Goal: Check status: Check status

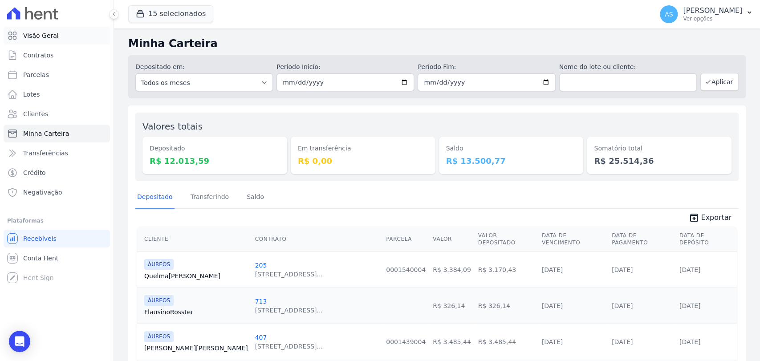
scroll to position [73, 0]
click at [251, 195] on link "Saldo" at bounding box center [255, 197] width 21 height 23
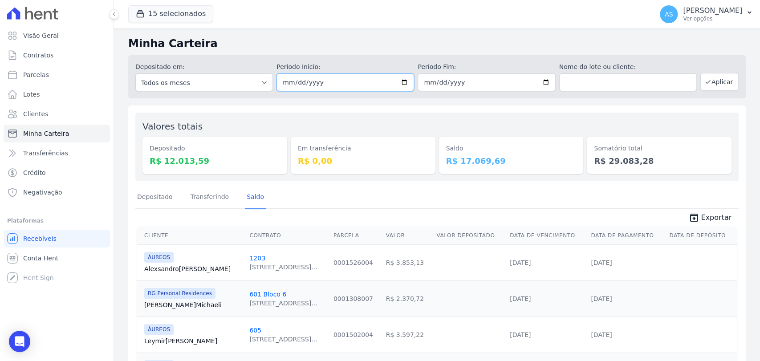
click at [400, 83] on input "[DATE]" at bounding box center [345, 82] width 138 height 18
type input "[DATE]"
click at [542, 81] on input "[DATE]" at bounding box center [487, 82] width 138 height 18
type input "[DATE]"
click at [709, 79] on button "Aplicar" at bounding box center [719, 82] width 38 height 18
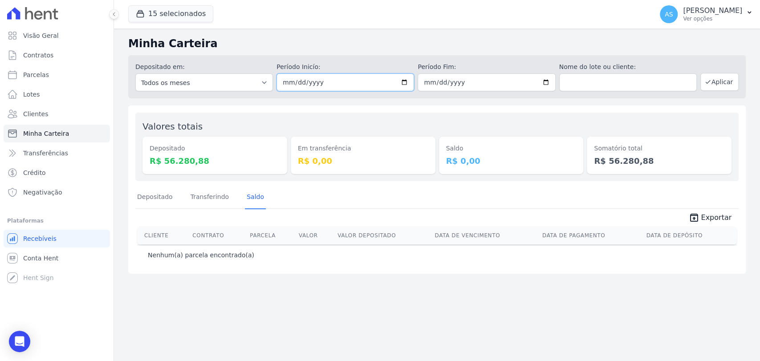
click at [405, 82] on input "[DATE]" at bounding box center [345, 82] width 138 height 18
type input "[DATE]"
click at [544, 82] on input "[DATE]" at bounding box center [487, 82] width 138 height 18
type input "[DATE]"
click at [549, 225] on div "Cliente Contrato Parcela Valor Valor Depositado Data de Vencimento Data de Paga…" at bounding box center [437, 235] width 628 height 25
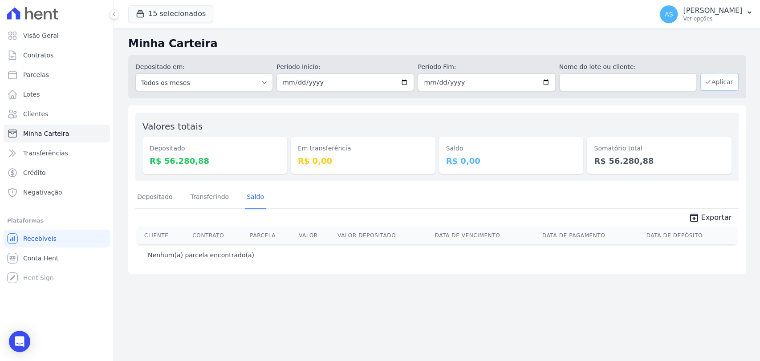
click at [711, 79] on icon "button" at bounding box center [707, 81] width 7 height 7
